Goal: Task Accomplishment & Management: Use online tool/utility

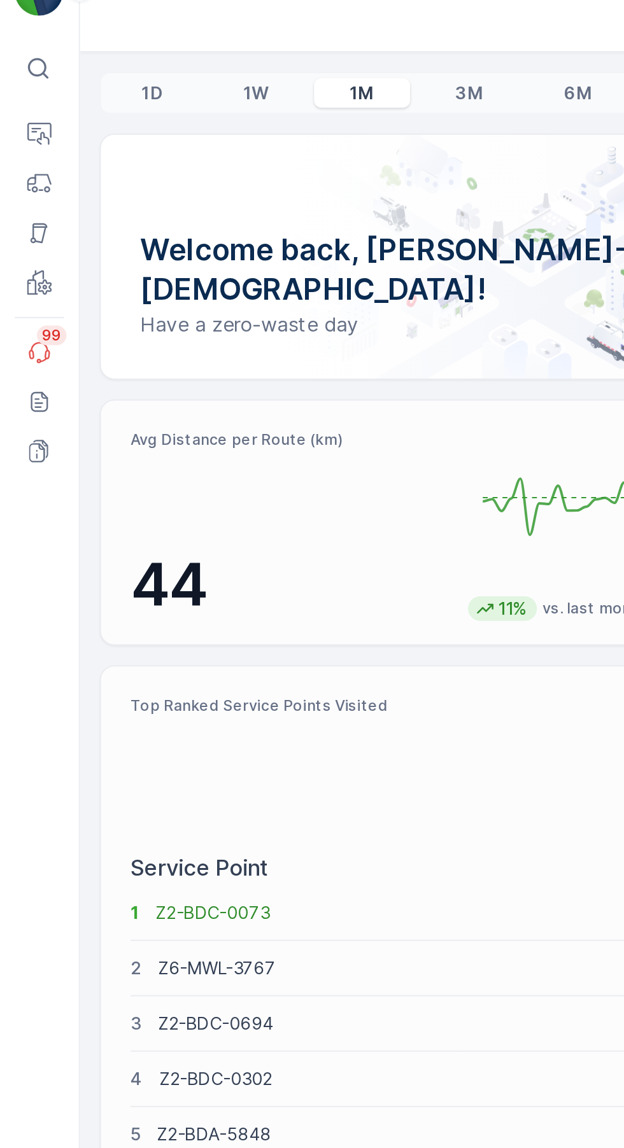
click at [23, 119] on icon at bounding box center [20, 122] width 13 height 13
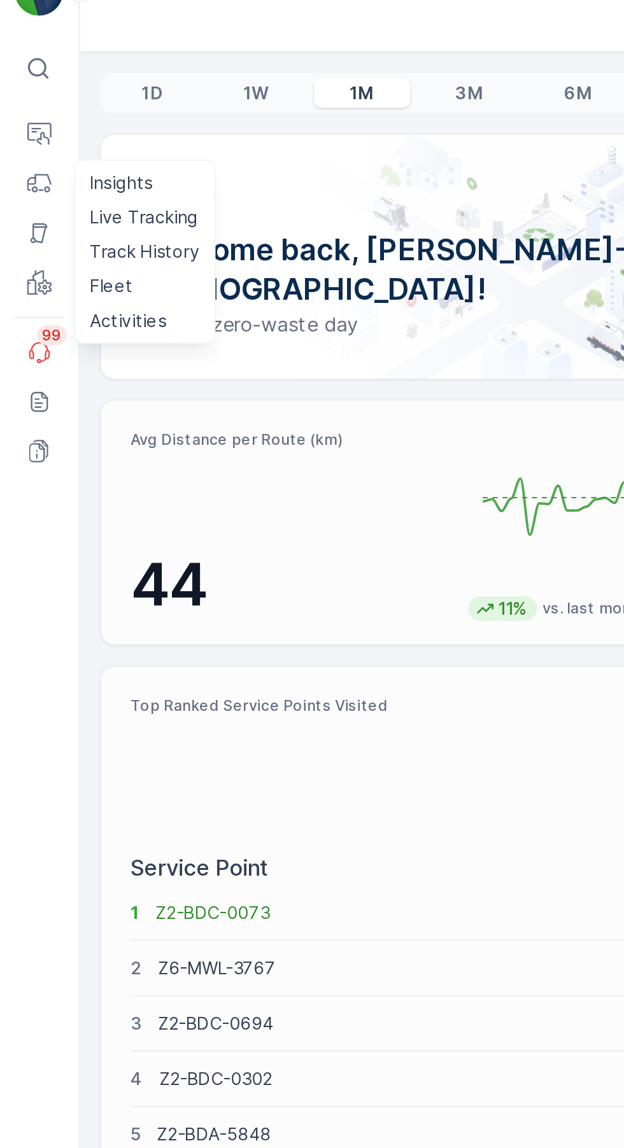
click at [83, 141] on p "Live Tracking" at bounding box center [74, 139] width 56 height 13
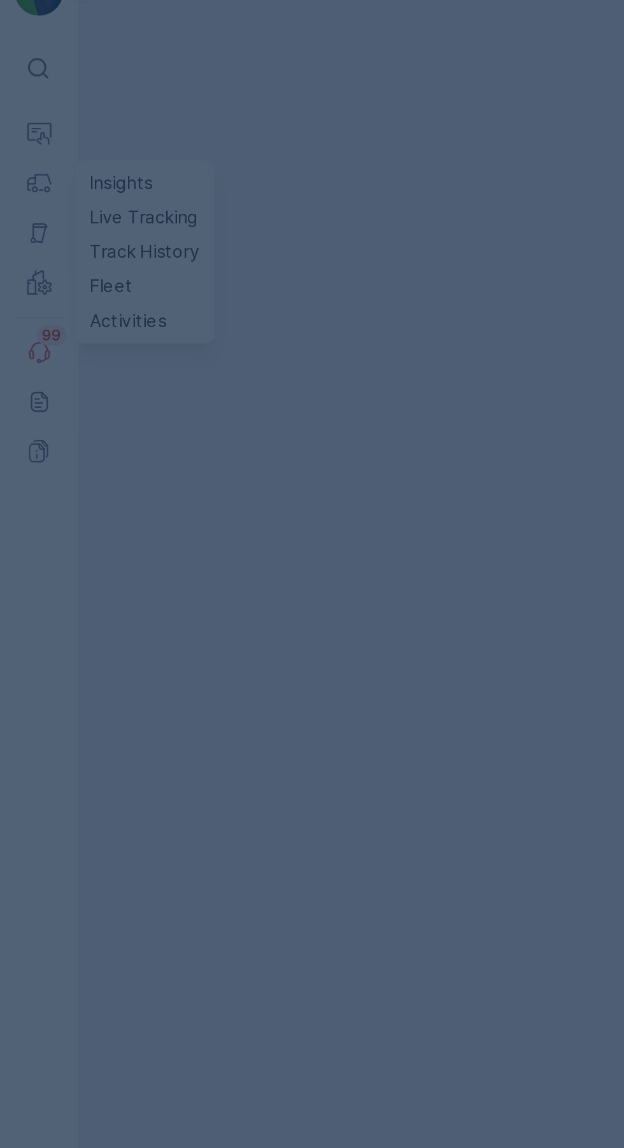
click at [169, 140] on div at bounding box center [312, 574] width 624 height 1148
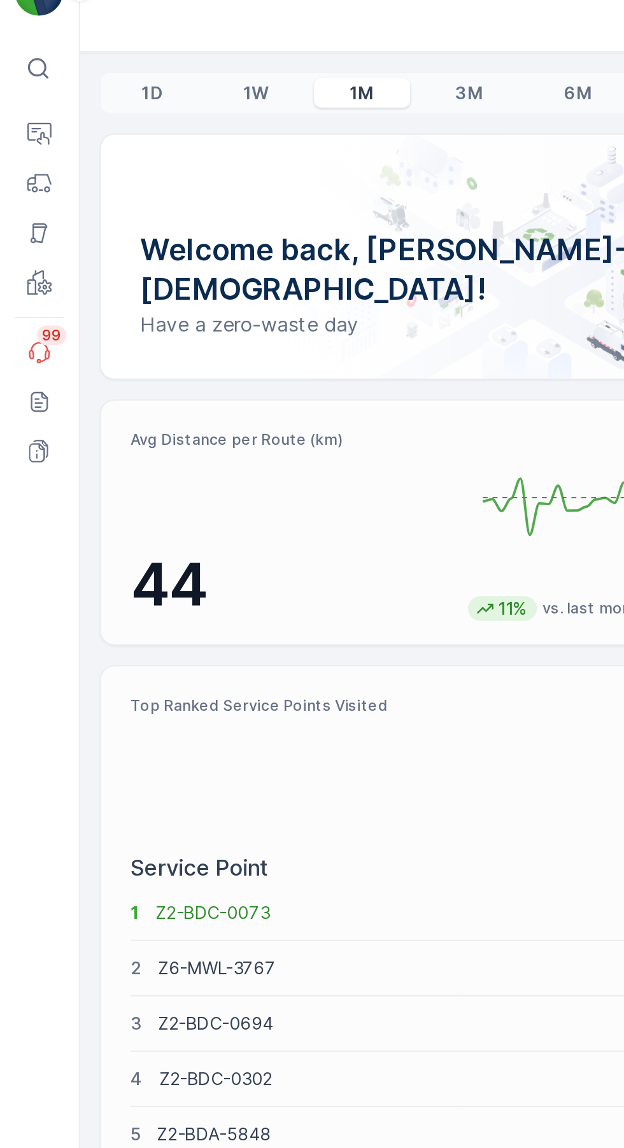
click at [22, 120] on icon at bounding box center [20, 122] width 13 height 13
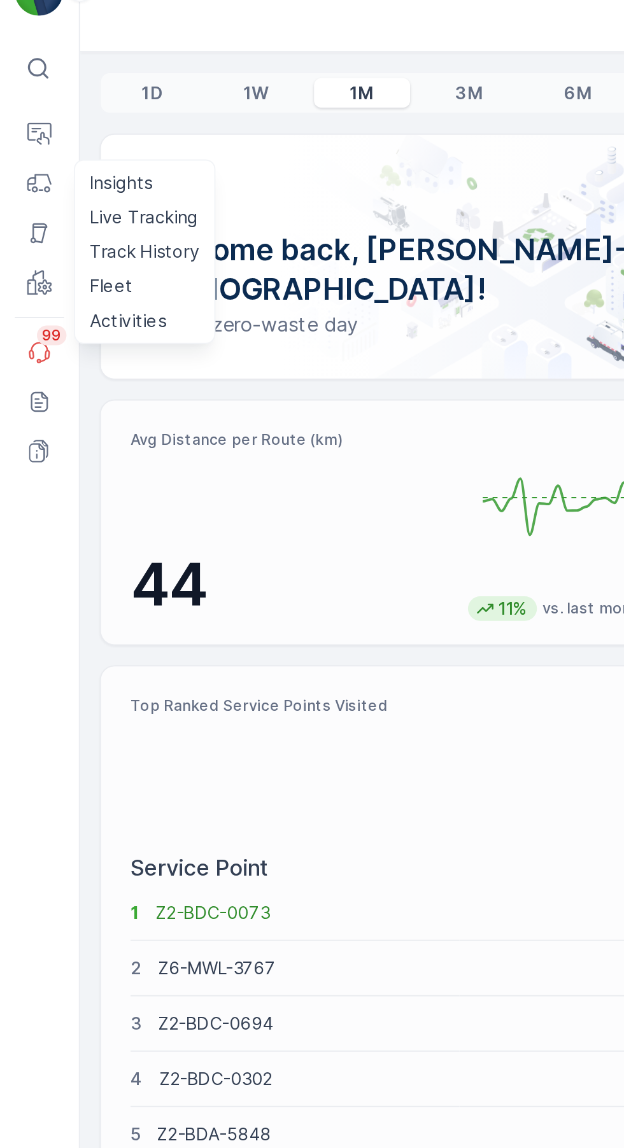
click at [83, 157] on p "Track History" at bounding box center [74, 157] width 57 height 13
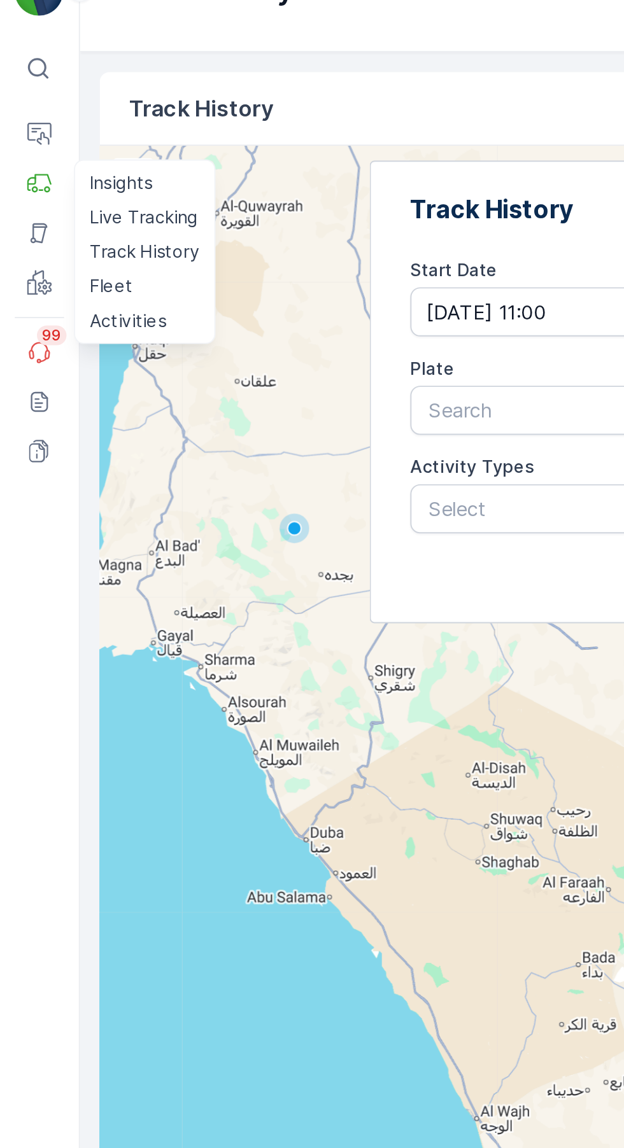
click at [90, 138] on p "Live Tracking" at bounding box center [74, 139] width 56 height 13
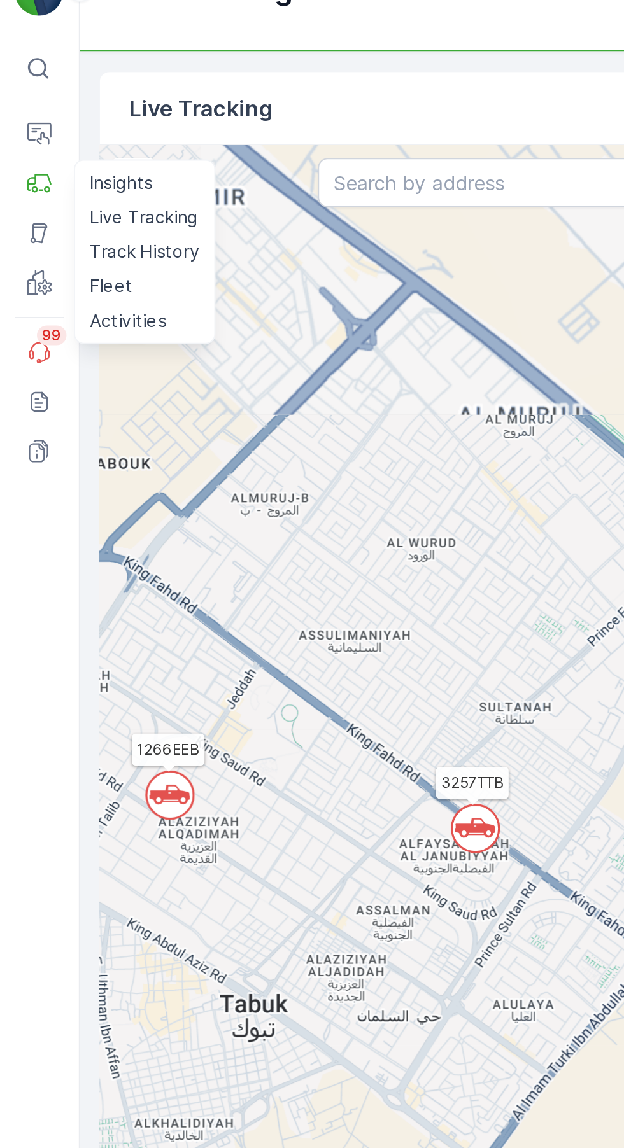
click at [255, 449] on circle at bounding box center [246, 455] width 24 height 24
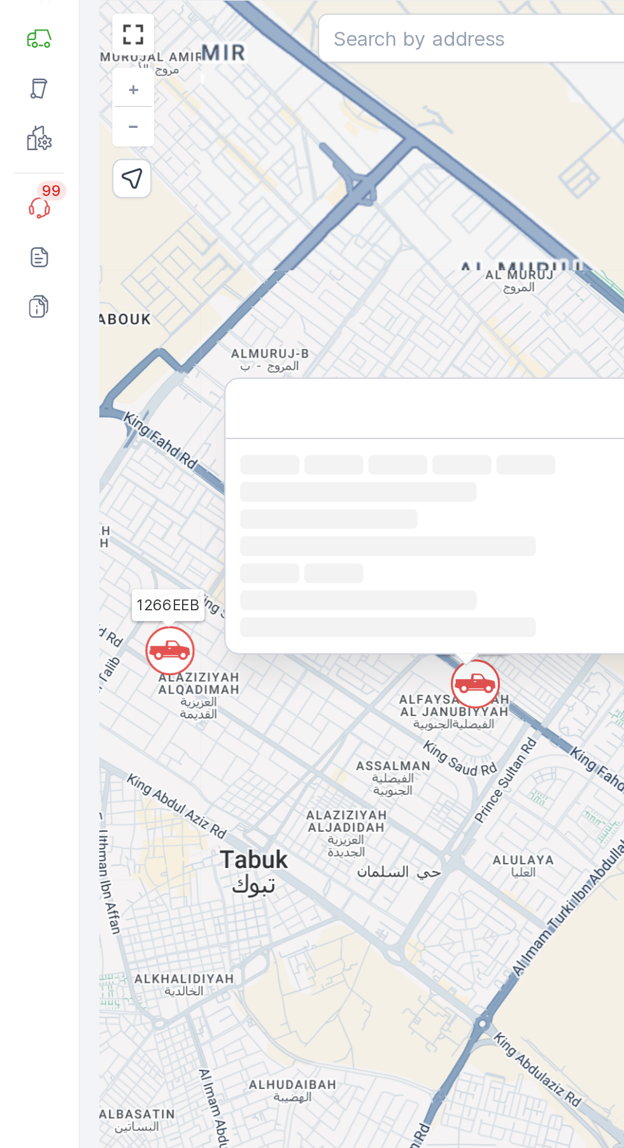
scroll to position [1, 0]
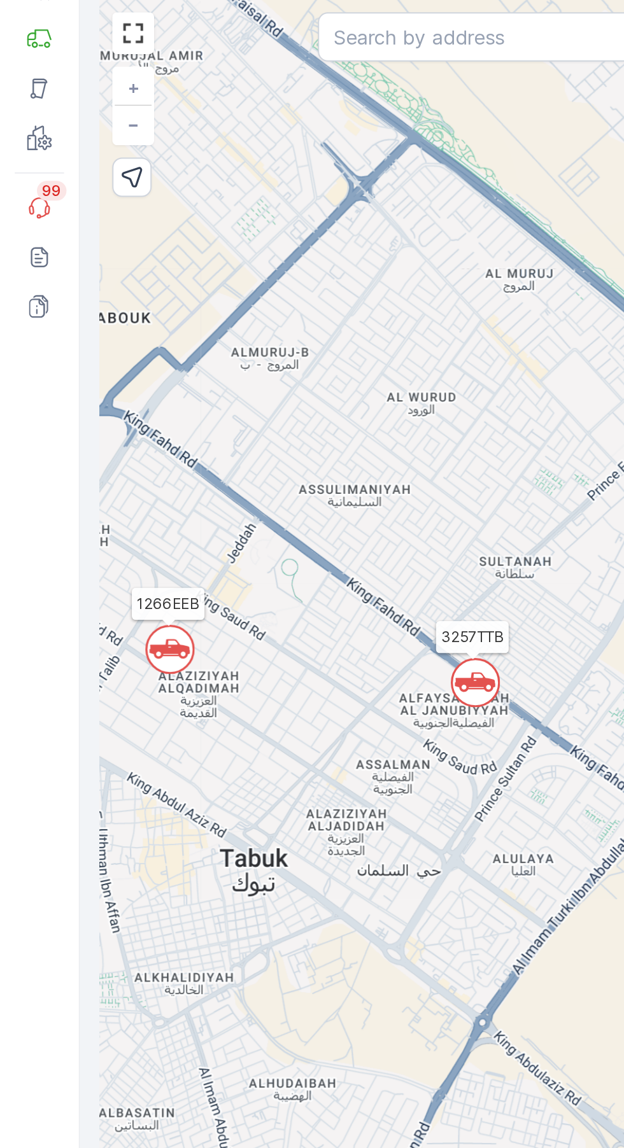
click at [91, 432] on circle at bounding box center [88, 437] width 24 height 24
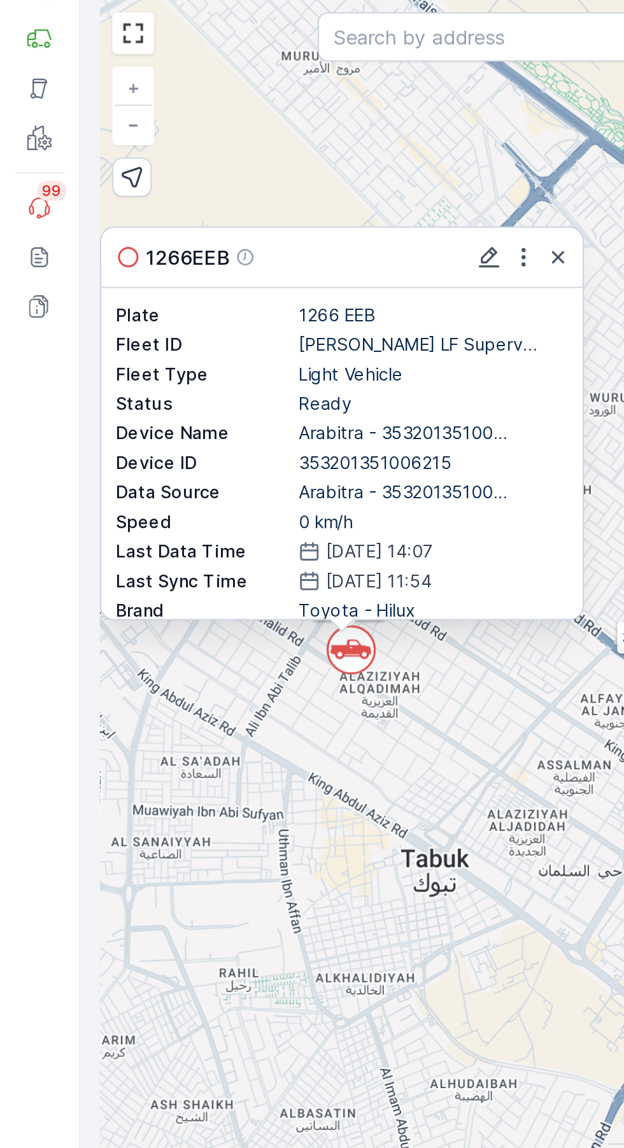
click at [187, 444] on circle at bounding box center [181, 438] width 24 height 24
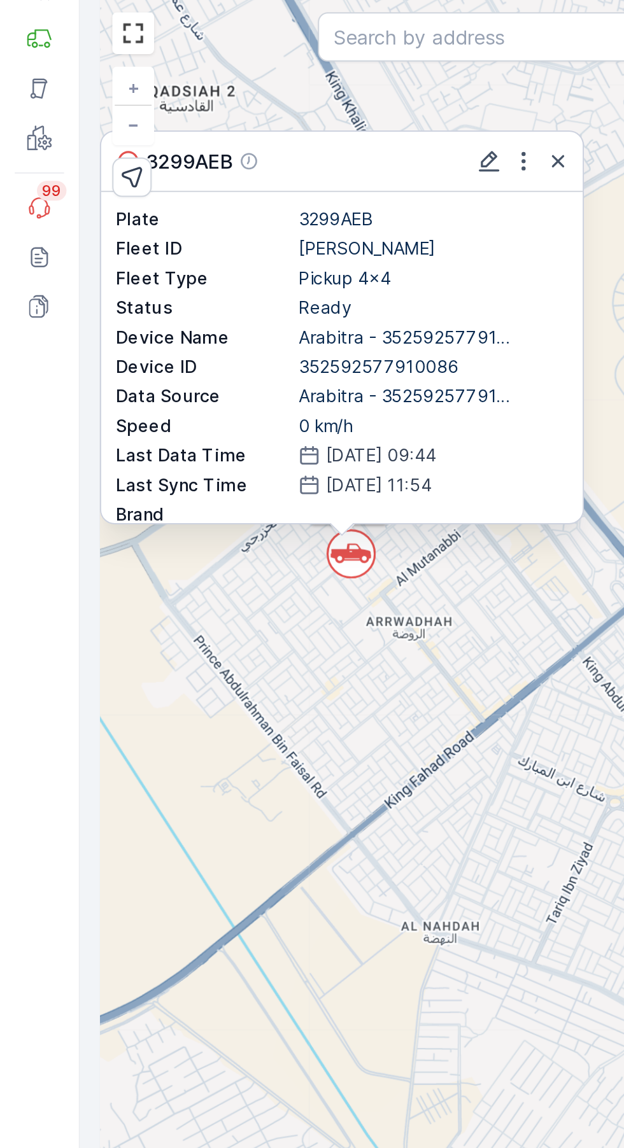
click at [178, 388] on icon at bounding box center [181, 388] width 21 height 10
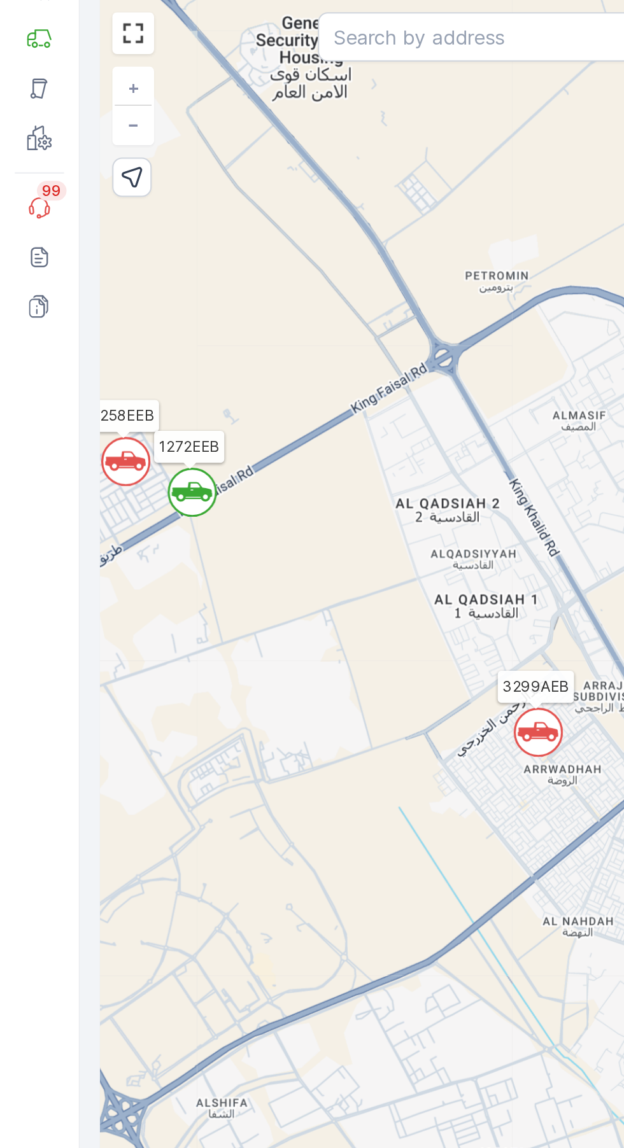
click at [101, 353] on circle at bounding box center [99, 356] width 24 height 24
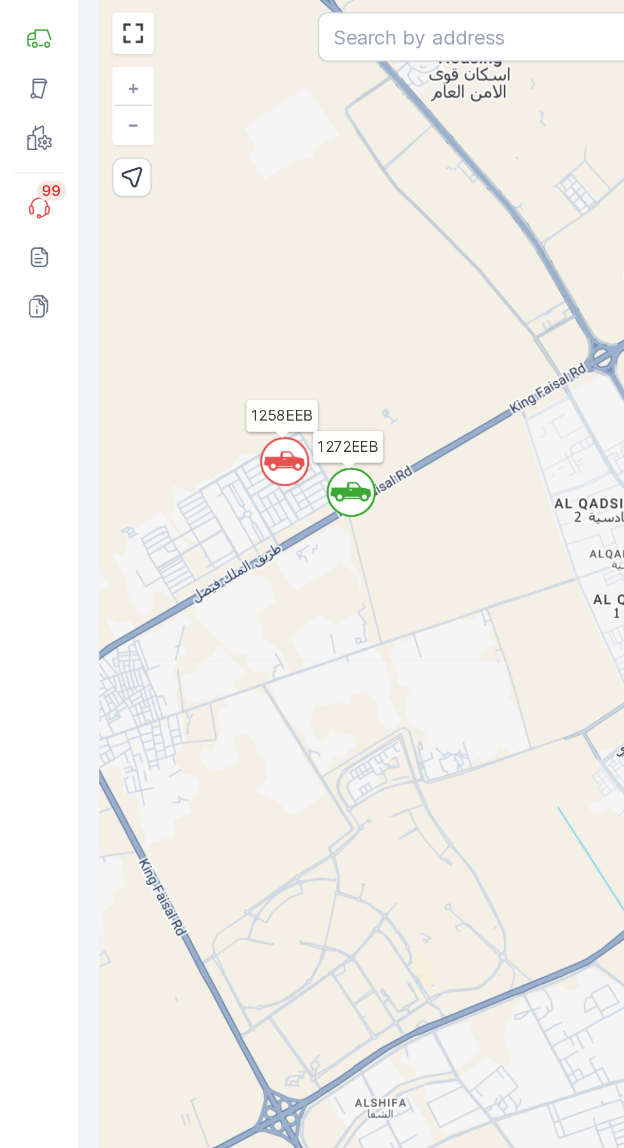
click at [145, 341] on icon at bounding box center [146, 340] width 21 height 10
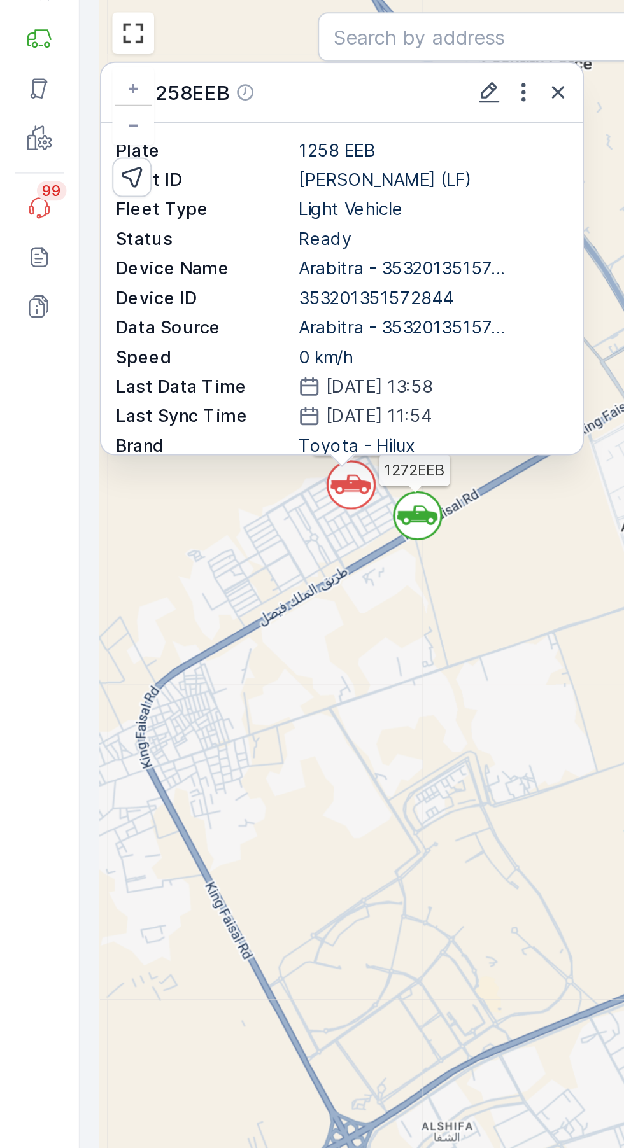
click at [191, 356] on circle at bounding box center [181, 353] width 24 height 24
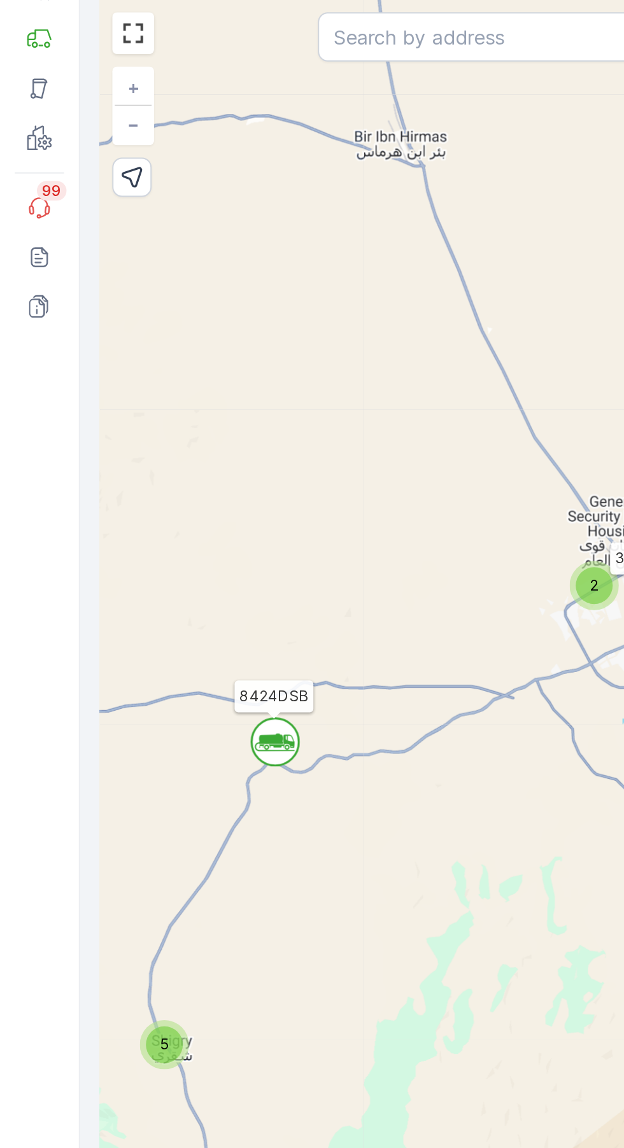
click at [150, 485] on icon at bounding box center [149, 485] width 6 height 7
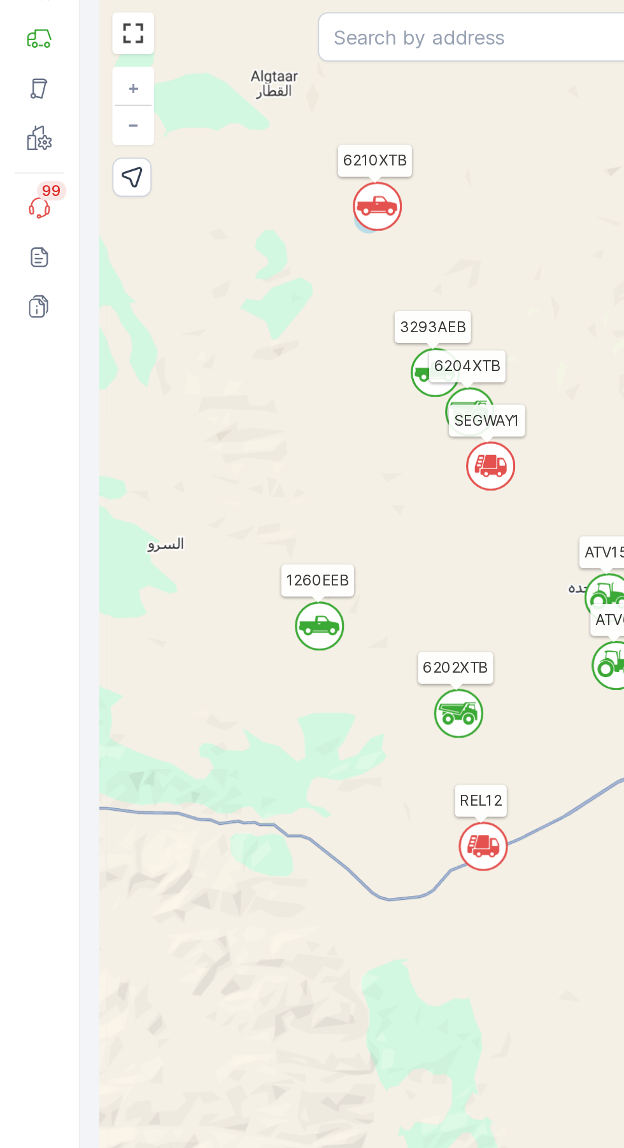
click at [159, 424] on icon at bounding box center [165, 425] width 21 height 10
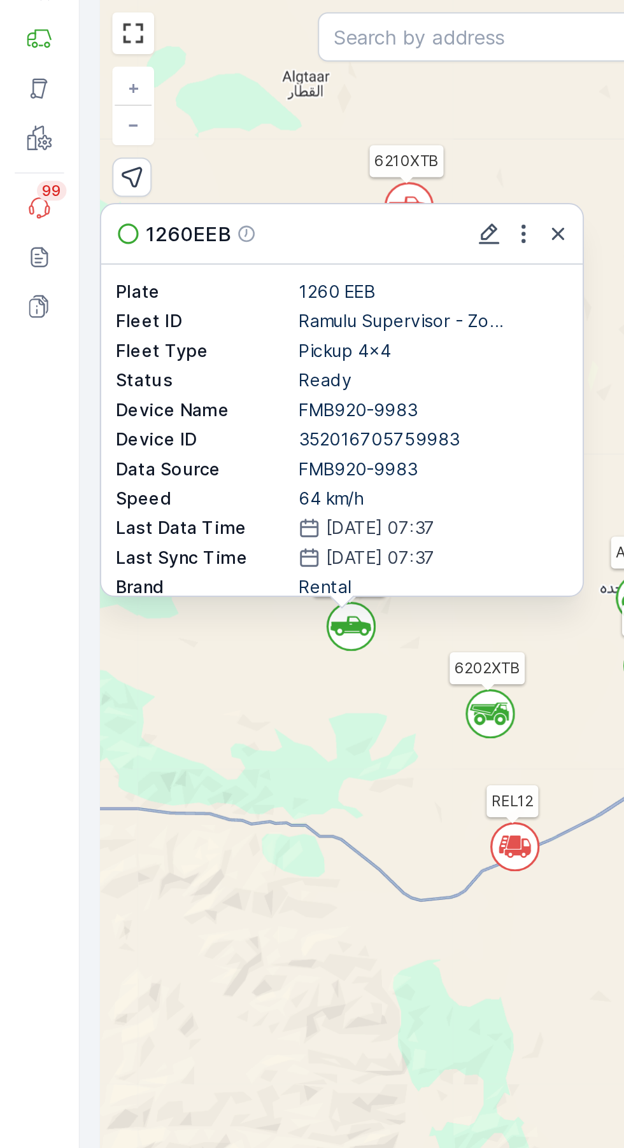
click at [292, 219] on icon "button" at bounding box center [288, 222] width 13 height 13
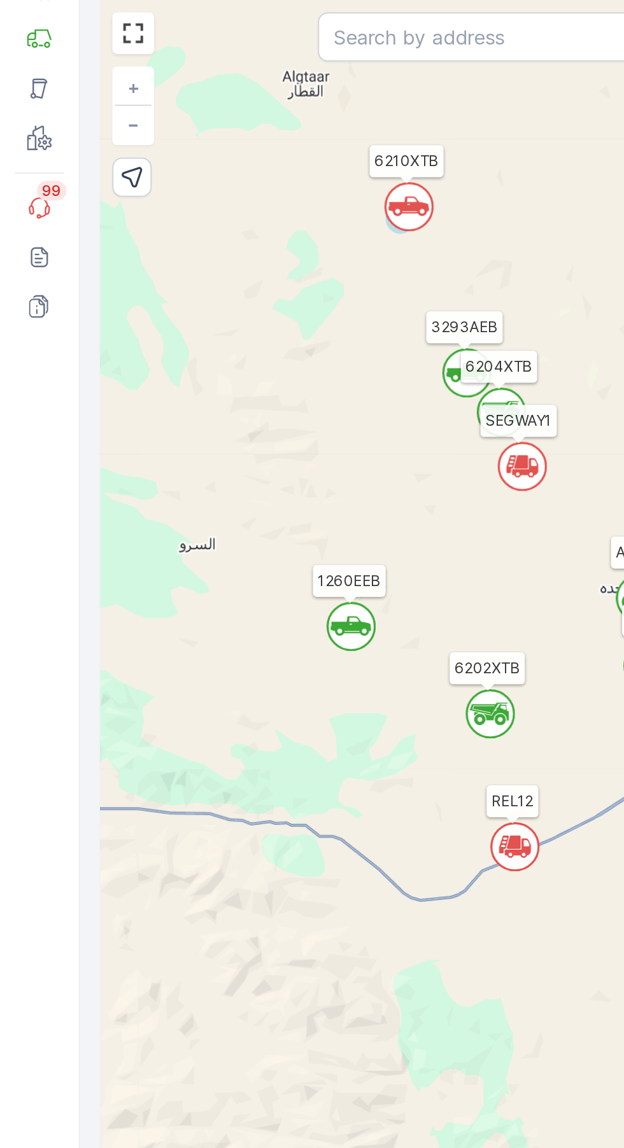
click at [260, 471] on icon at bounding box center [256, 470] width 13 height 9
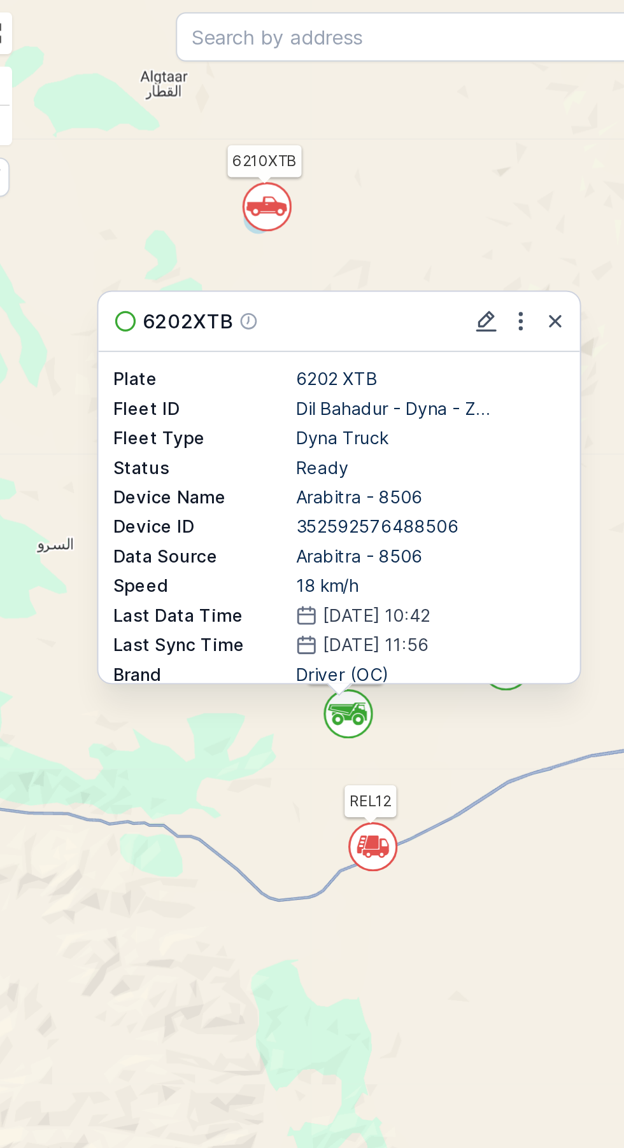
click at [360, 268] on icon "button" at bounding box center [360, 268] width 6 height 6
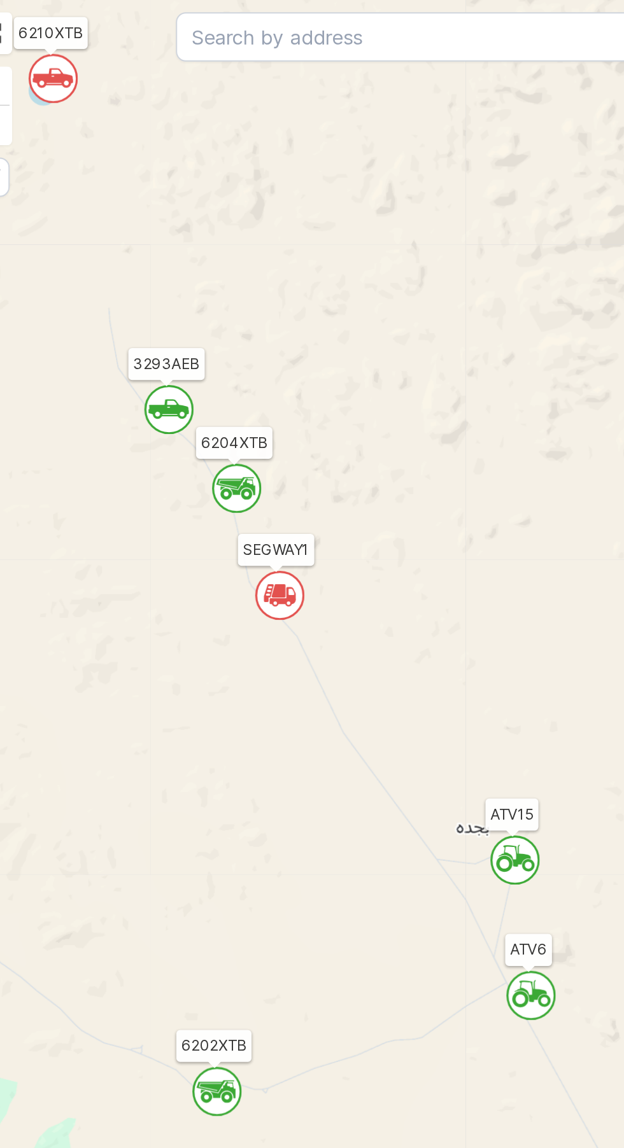
click at [211, 409] on icon at bounding box center [211, 409] width 1 height 0
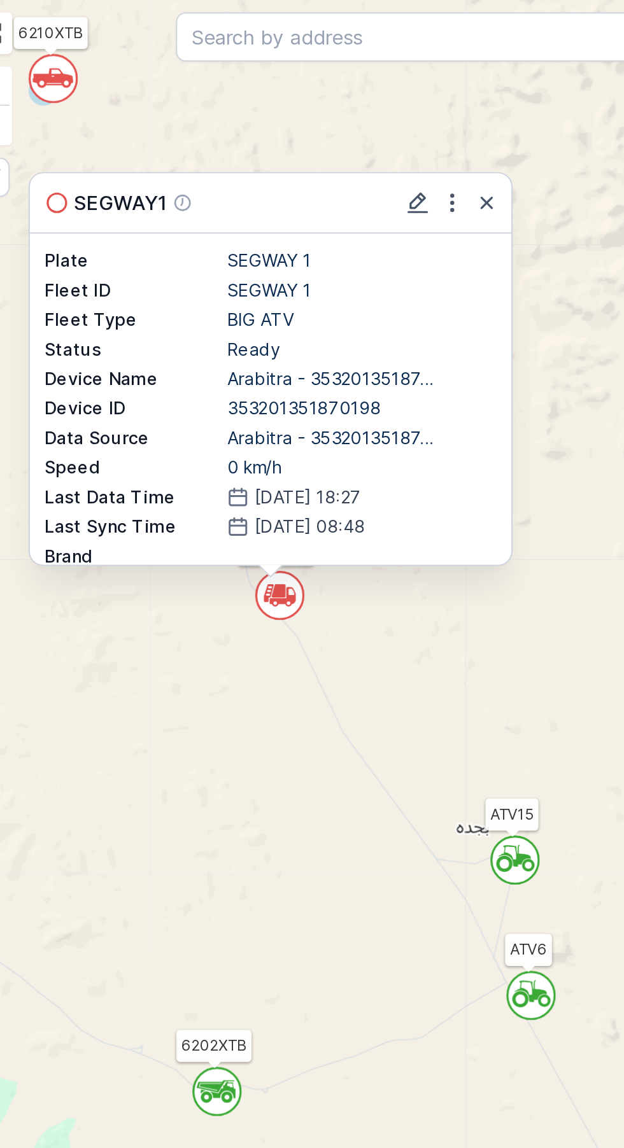
click at [326, 200] on icon "button" at bounding box center [324, 206] width 13 height 13
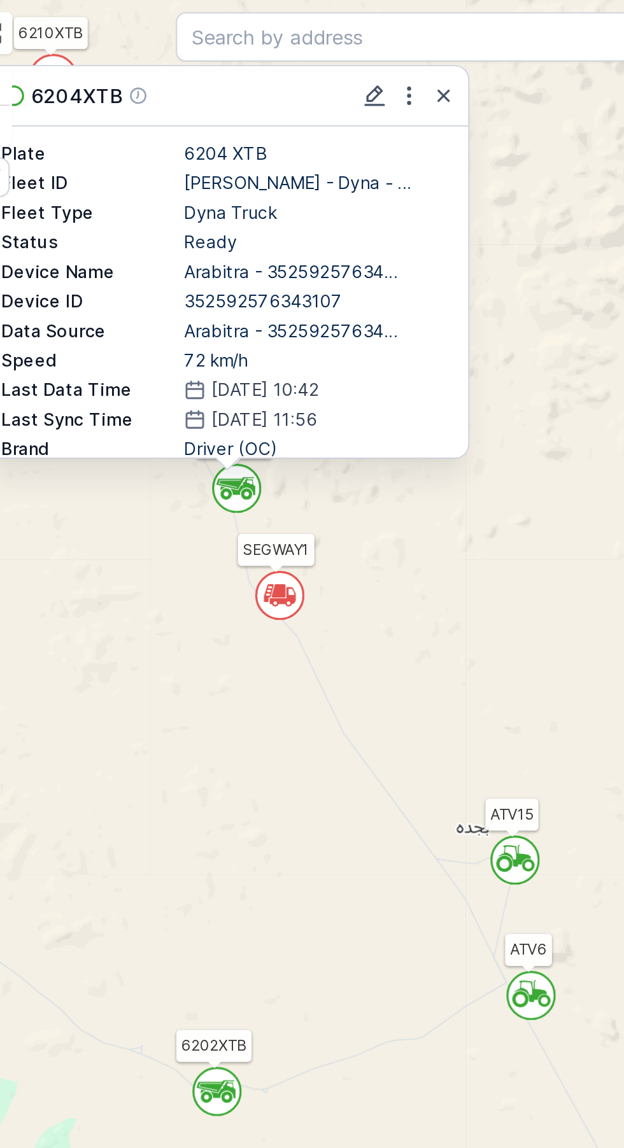
click at [308, 151] on icon "button" at bounding box center [302, 151] width 13 height 13
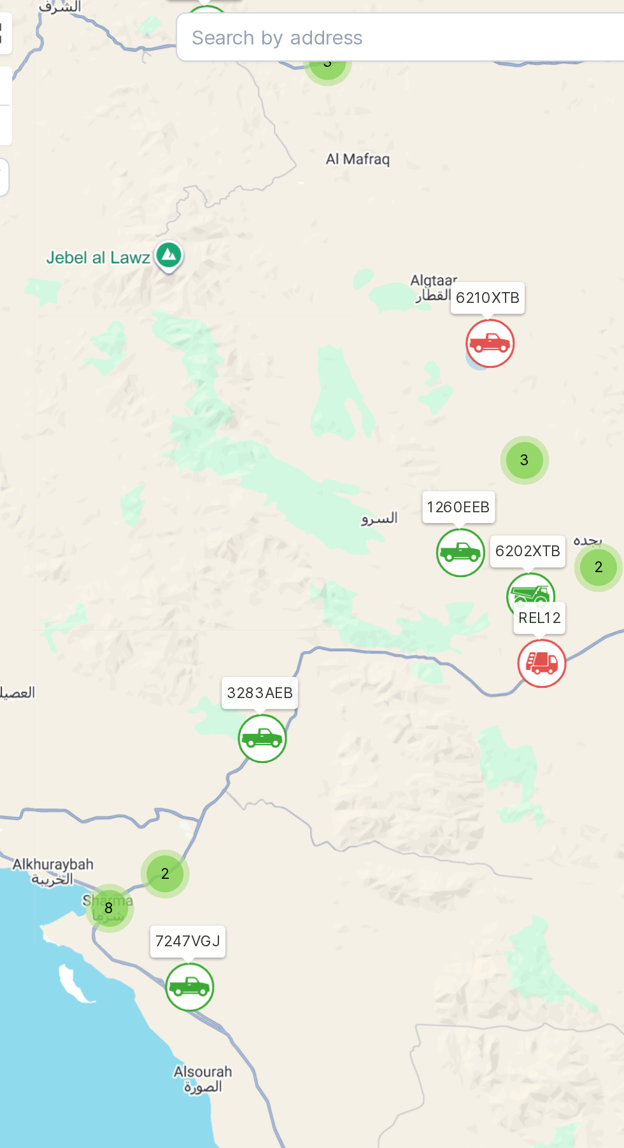
click at [216, 483] on icon at bounding box center [209, 484] width 21 height 10
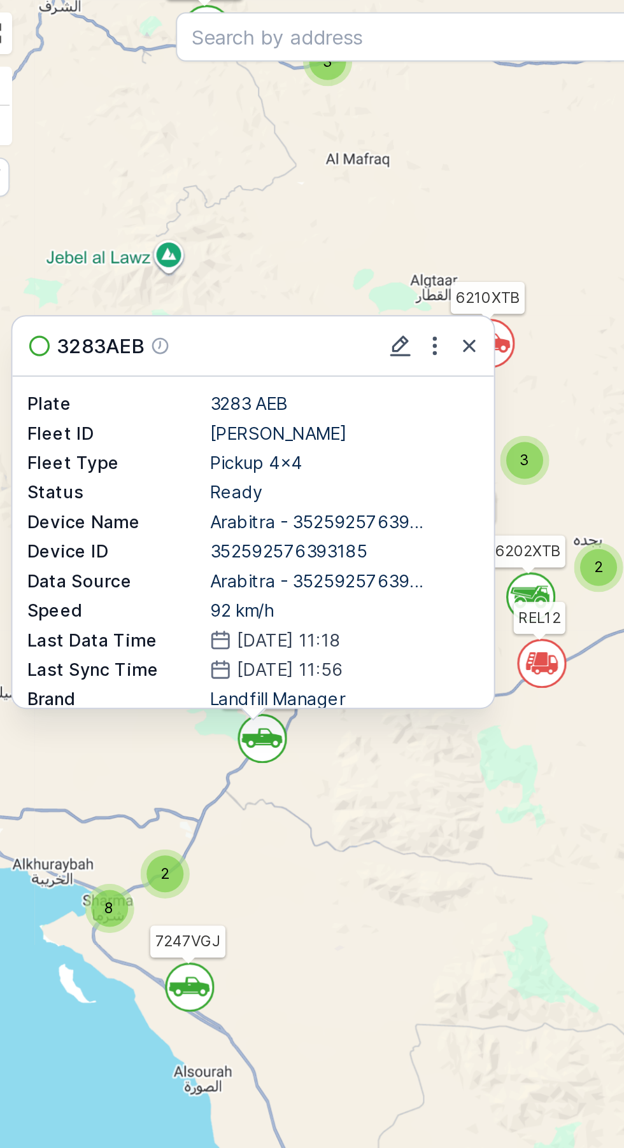
click at [325, 278] on div "3283AEB" at bounding box center [204, 280] width 249 height 31
click at [318, 278] on icon "button" at bounding box center [316, 281] width 6 height 6
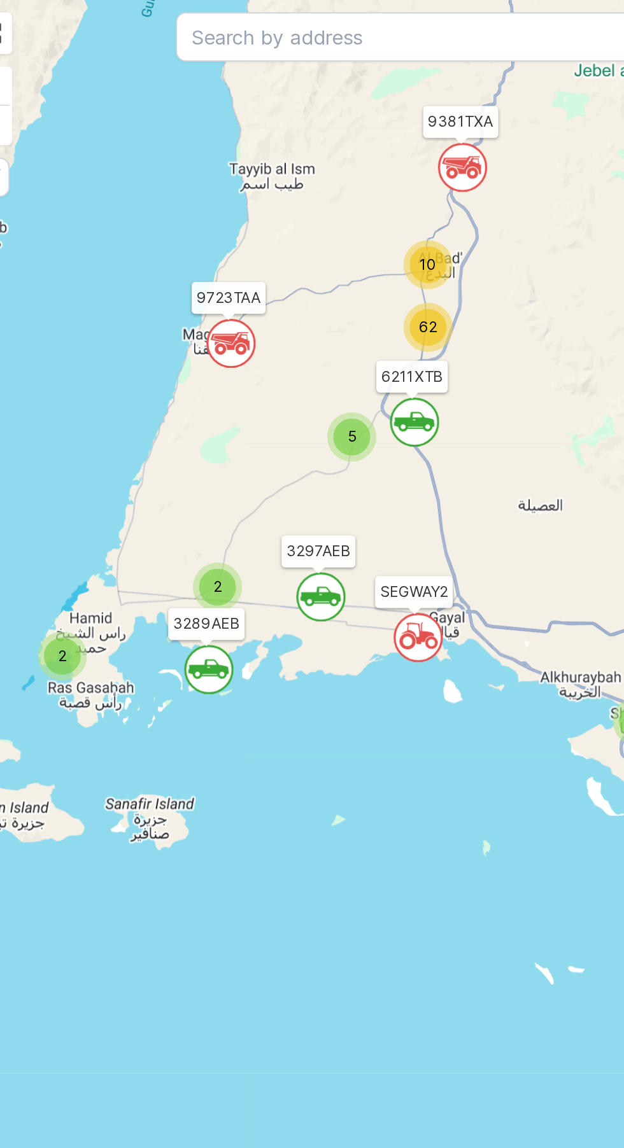
click at [192, 442] on circle at bounding box center [181, 448] width 24 height 24
